Goal: Information Seeking & Learning: Learn about a topic

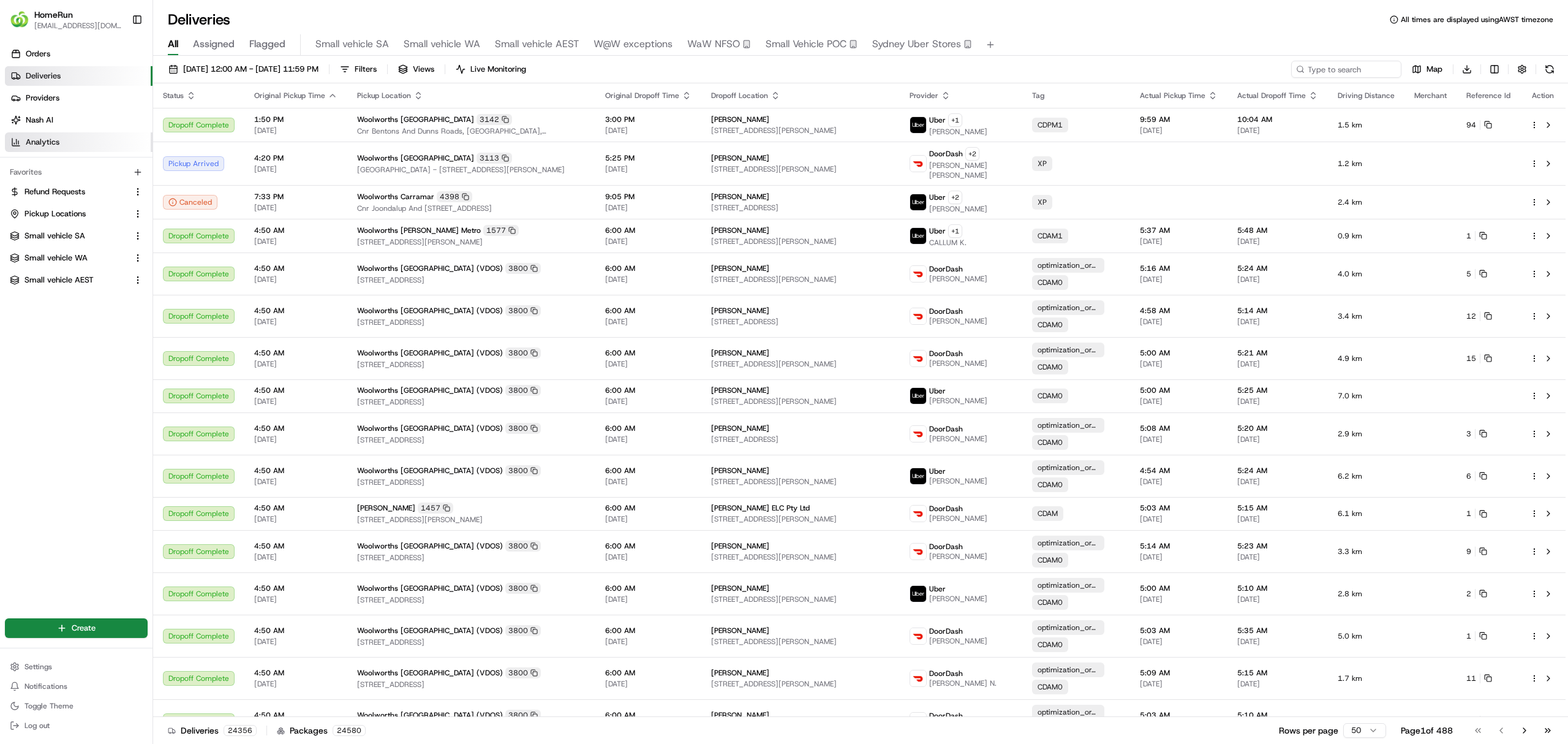
click at [35, 135] on link "Analytics" at bounding box center [79, 142] width 148 height 20
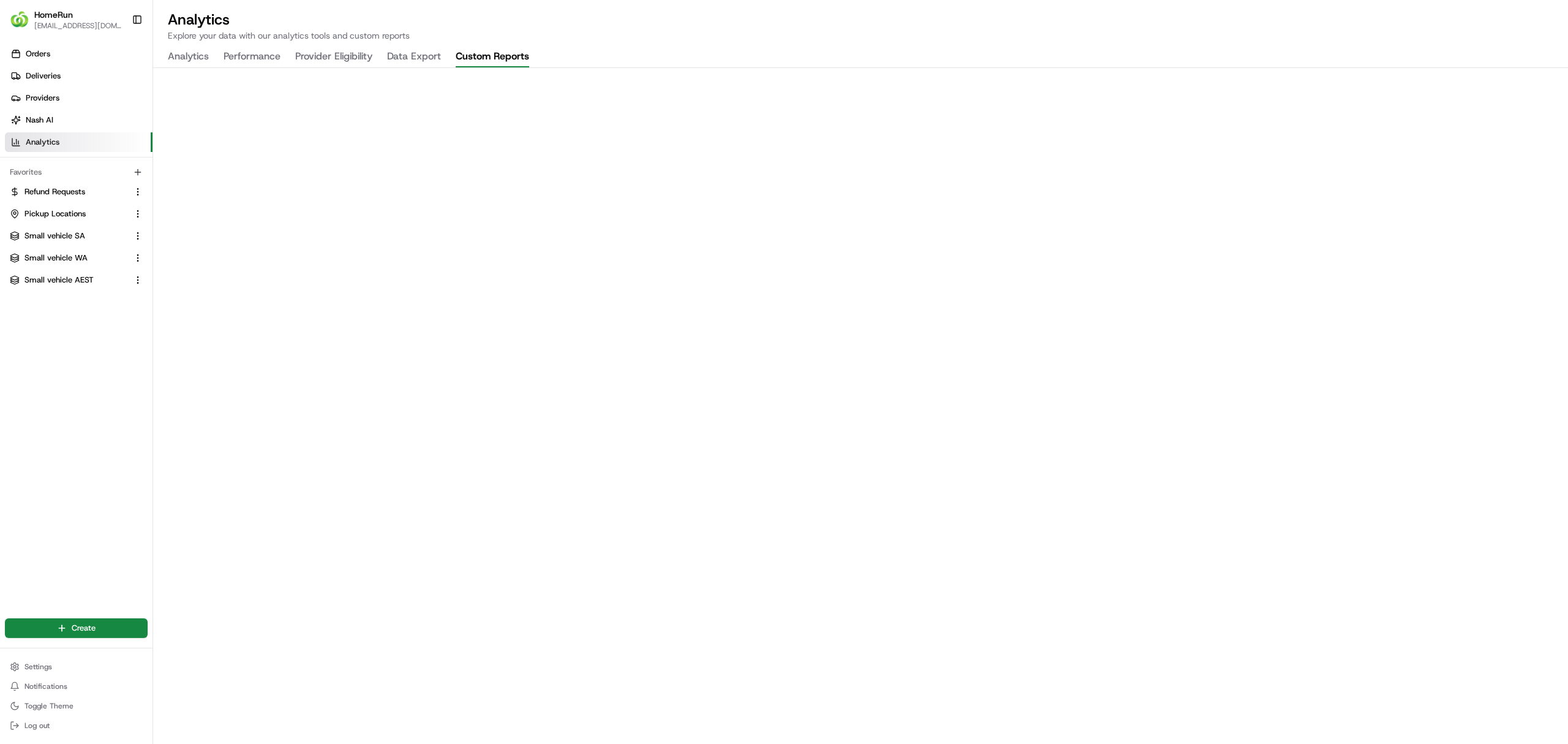
click at [473, 50] on button "Custom Reports" at bounding box center [492, 57] width 74 height 21
click at [410, 50] on button "Data Export" at bounding box center [414, 57] width 54 height 21
